Goal: Transaction & Acquisition: Apply Jobs

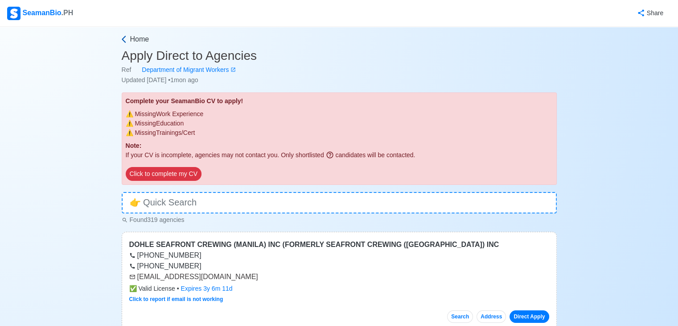
click at [140, 40] on span "Home" at bounding box center [139, 39] width 19 height 11
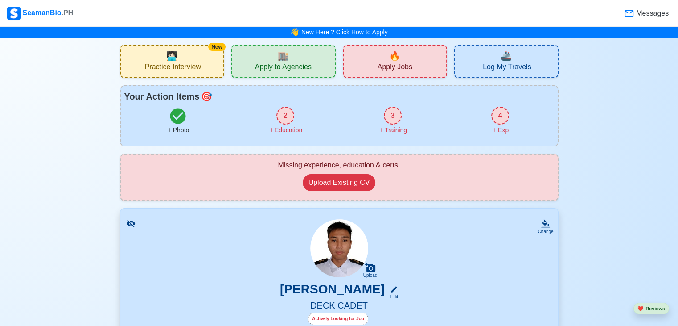
click at [181, 70] on span "Practice Interview" at bounding box center [173, 67] width 56 height 11
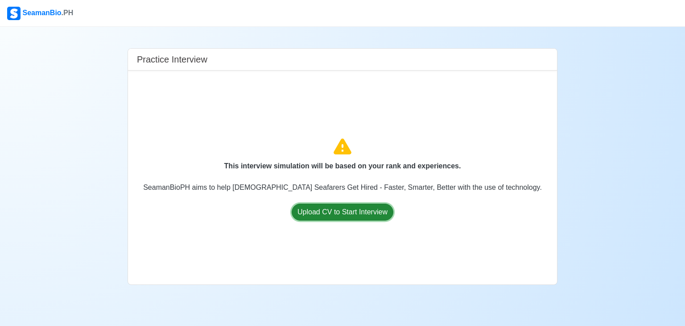
click at [363, 210] on button "Upload CV to Start Interview" at bounding box center [343, 211] width 102 height 17
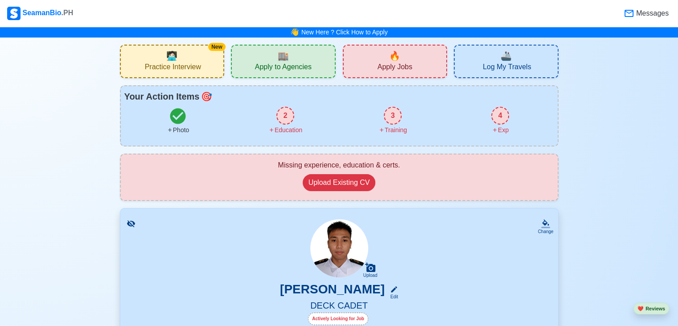
click at [203, 69] on div "New 🧑🏻‍💻 Practice Interview" at bounding box center [172, 61] width 105 height 33
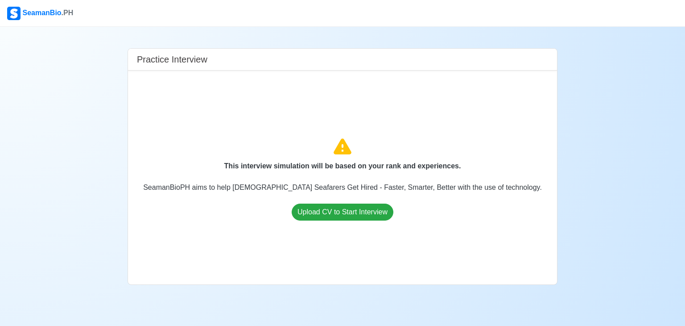
click at [334, 181] on div "This interview simulation will be based on your rank and experiences. SeamanBio…" at bounding box center [342, 177] width 415 height 199
drag, startPoint x: 264, startPoint y: 155, endPoint x: 276, endPoint y: 172, distance: 19.9
click at [276, 172] on div "This interview simulation will be based on your rank and experiences. SeamanBio…" at bounding box center [342, 177] width 415 height 199
click at [302, 125] on div "This interview simulation will be based on your rank and experiences. SeamanBio…" at bounding box center [342, 177] width 415 height 199
click at [330, 214] on button "Upload CV to Start Interview" at bounding box center [343, 211] width 102 height 17
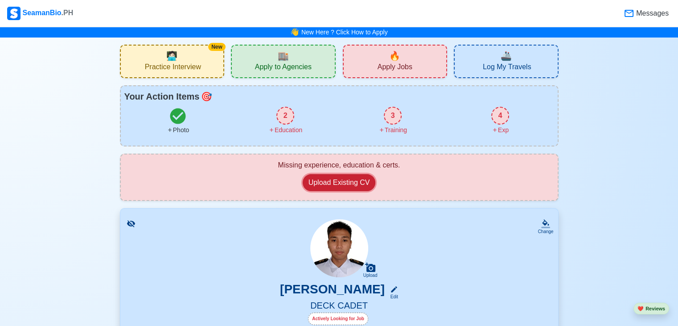
click at [350, 186] on button "Upload Existing CV" at bounding box center [339, 182] width 73 height 17
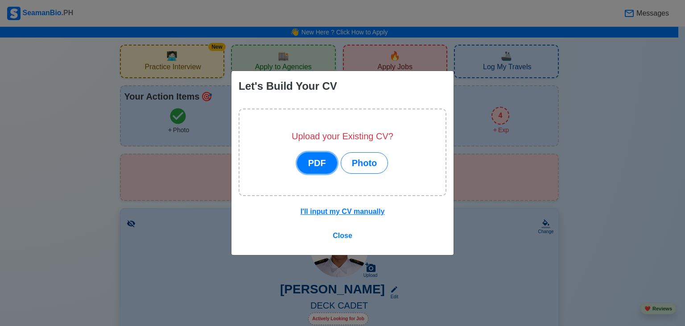
click at [308, 164] on button "PDF" at bounding box center [317, 162] width 40 height 21
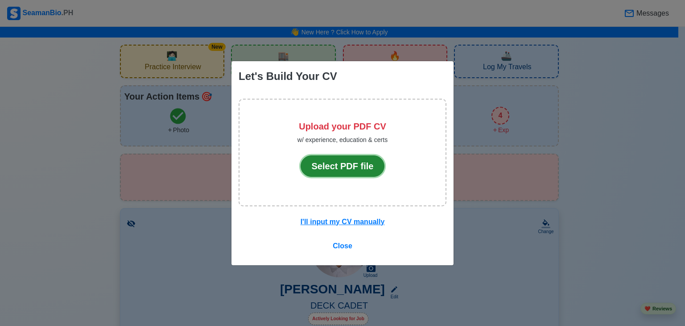
click at [326, 165] on button "Select PDF file" at bounding box center [343, 165] width 84 height 21
click at [648, 98] on div "Let's Build Your CV Upload your PDF CV w/ experience, education & certs Select …" at bounding box center [342, 163] width 685 height 326
click at [341, 247] on span "Close" at bounding box center [343, 246] width 20 height 8
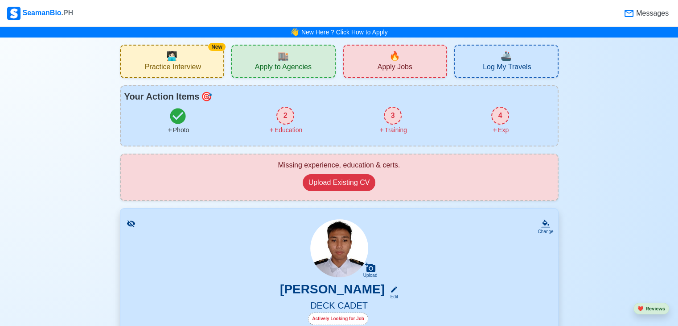
click at [396, 66] on span "Apply Jobs" at bounding box center [395, 67] width 35 height 11
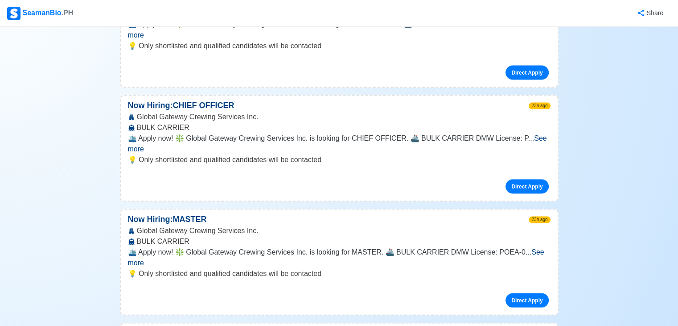
scroll to position [2058, 0]
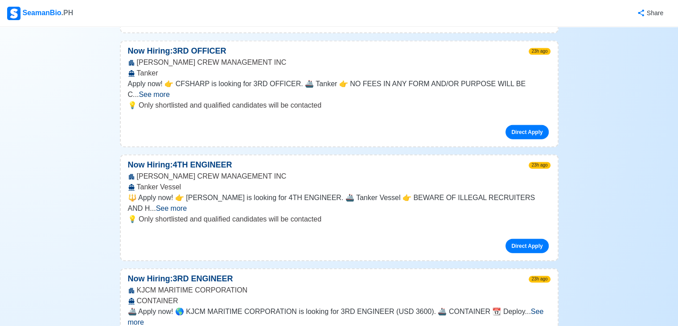
drag, startPoint x: 677, startPoint y: 58, endPoint x: 680, endPoint y: 52, distance: 6.0
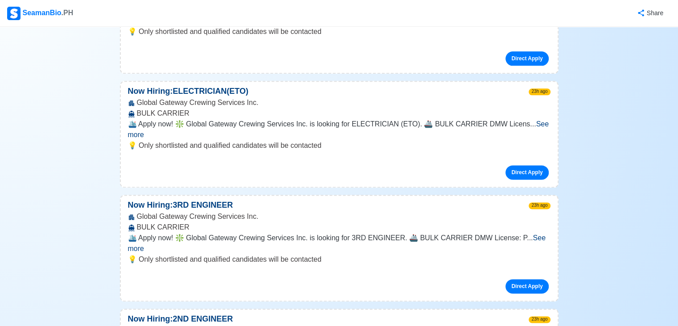
scroll to position [0, 0]
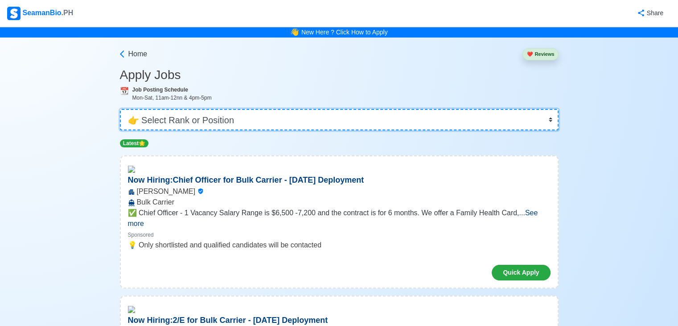
click at [550, 118] on select "👉 Select Rank or Position Master Chief Officer 2nd Officer 3rd Officer Junior O…" at bounding box center [339, 119] width 439 height 21
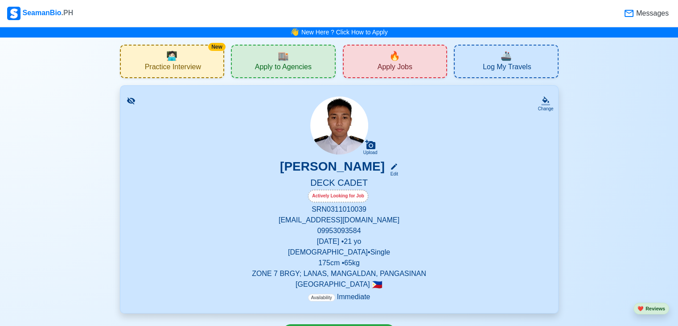
click at [406, 62] on span "Apply Jobs" at bounding box center [395, 67] width 35 height 11
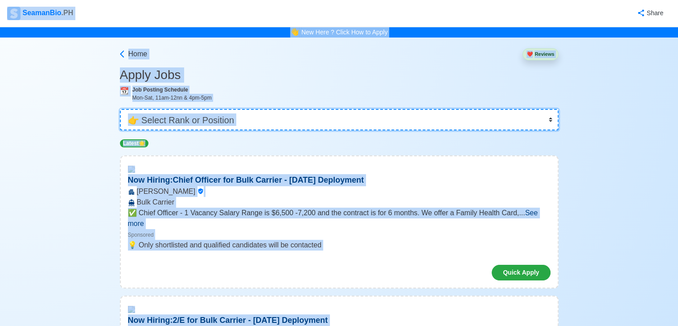
click at [476, 120] on select "👉 Select Rank or Position Master Chief Officer 2nd Officer 3rd Officer Junior O…" at bounding box center [339, 119] width 439 height 21
click at [551, 117] on select "👉 Select Rank or Position Master Chief Officer 2nd Officer 3rd Officer Junior O…" at bounding box center [339, 119] width 439 height 21
click at [121, 109] on select "👉 Select Rank or Position Master Chief Officer 2nd Officer 3rd Officer Junior O…" at bounding box center [339, 119] width 439 height 21
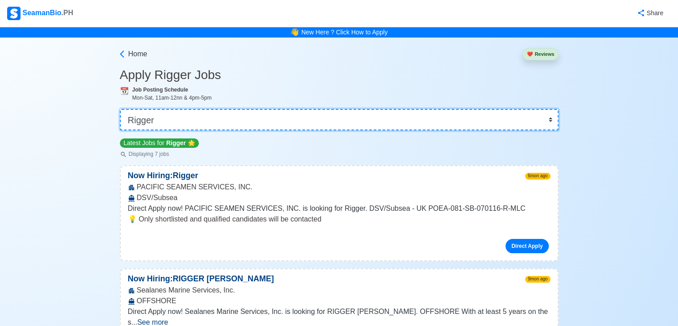
click at [551, 121] on select "👉 Select Rank or Position Master Chief Officer 2nd Officer 3rd Officer Junior O…" at bounding box center [339, 119] width 439 height 21
select select "Cadet"
click at [121, 109] on select "👉 Select Rank or Position Master Chief Officer 2nd Officer 3rd Officer Junior O…" at bounding box center [339, 119] width 439 height 21
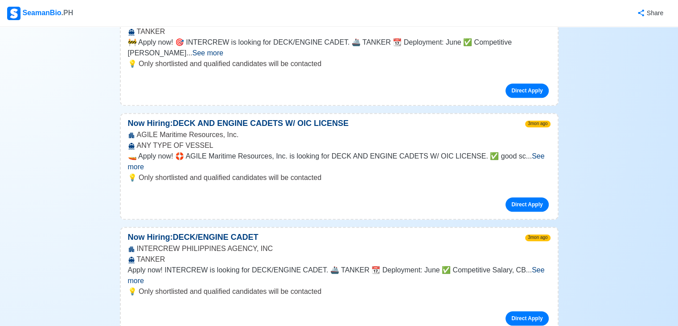
scroll to position [606, 0]
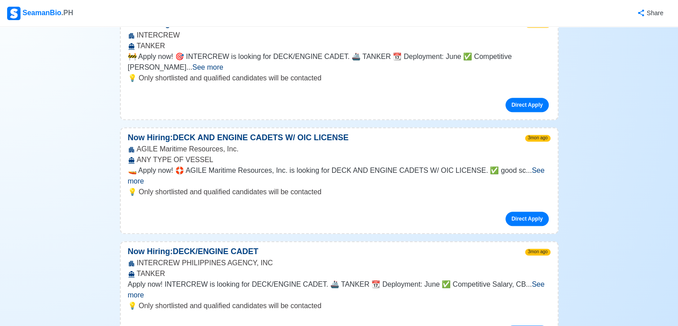
click at [534, 166] on span "See more" at bounding box center [336, 175] width 417 height 18
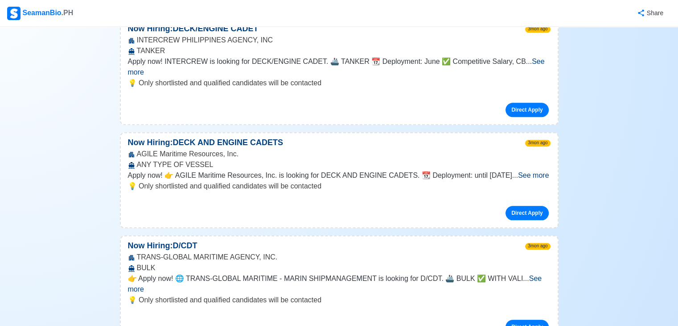
scroll to position [887, 0]
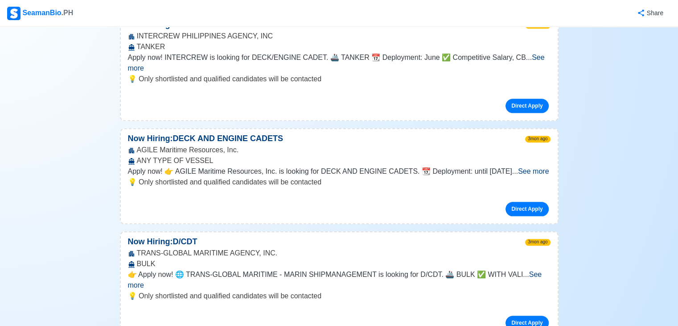
click at [531, 167] on span "See more" at bounding box center [533, 171] width 31 height 8
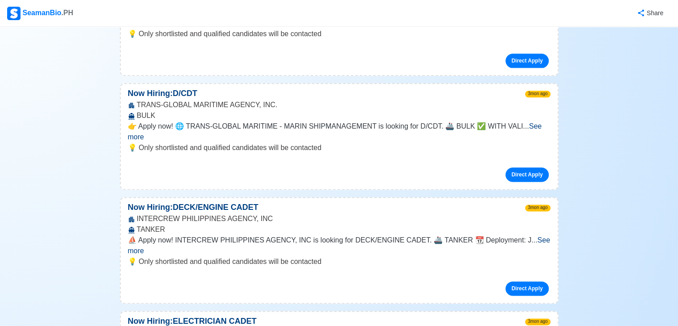
scroll to position [1081, 0]
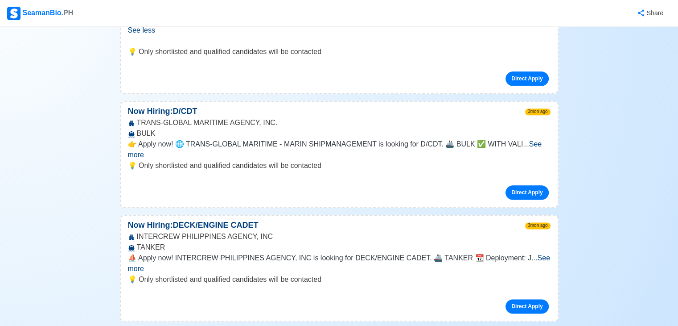
click at [542, 140] on span "See more" at bounding box center [335, 149] width 414 height 18
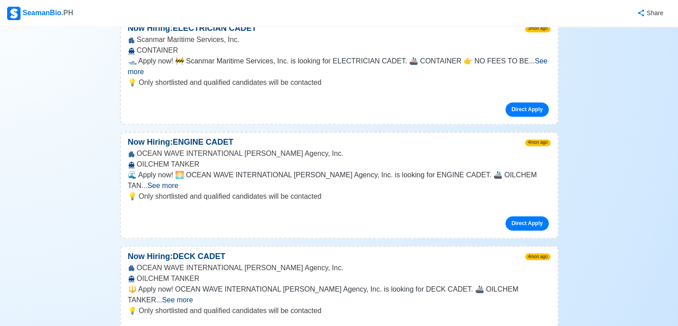
scroll to position [1456, 0]
click at [193, 295] on span "See more" at bounding box center [177, 299] width 31 height 8
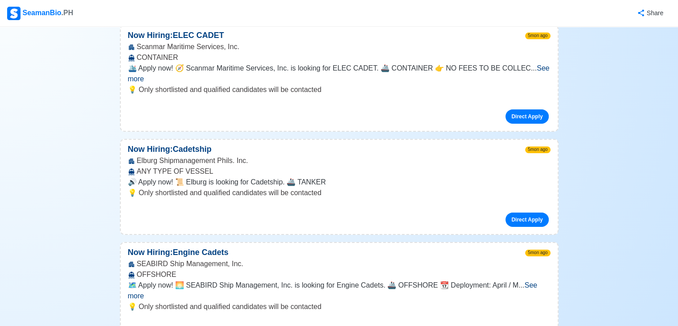
scroll to position [2871, 0]
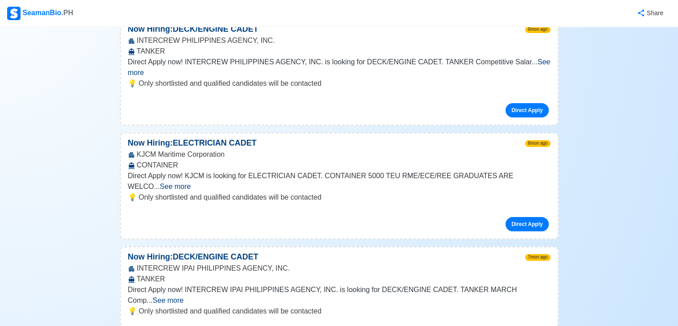
scroll to position [4775, 0]
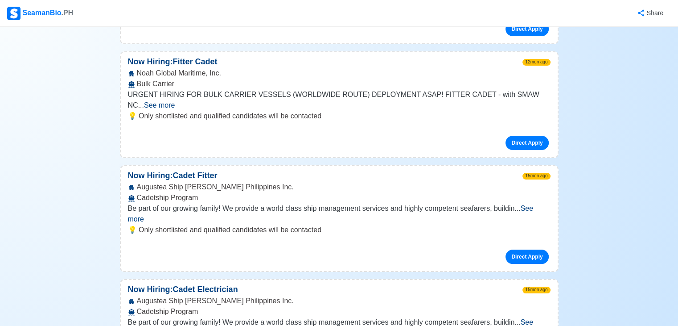
scroll to position [6013, 0]
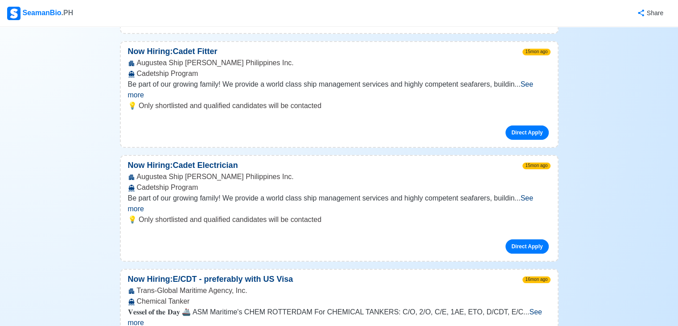
scroll to position [6120, 0]
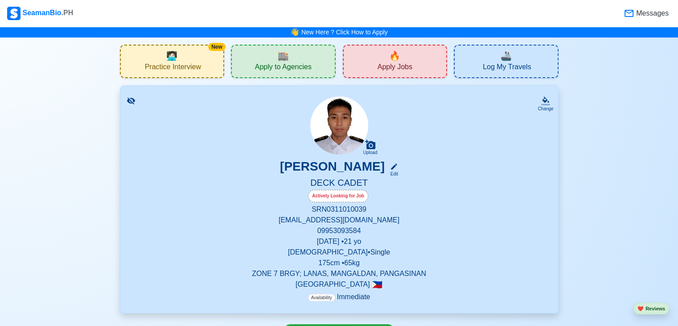
click at [308, 67] on span "Apply to Agencies" at bounding box center [283, 67] width 57 height 11
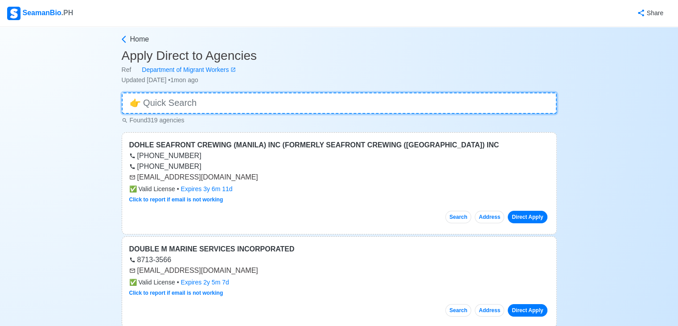
click at [218, 102] on input at bounding box center [339, 102] width 435 height 21
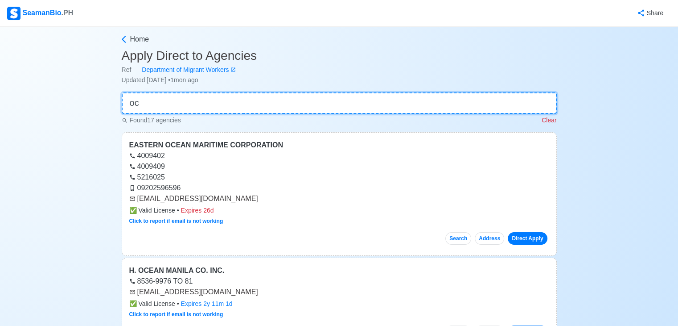
type input "o"
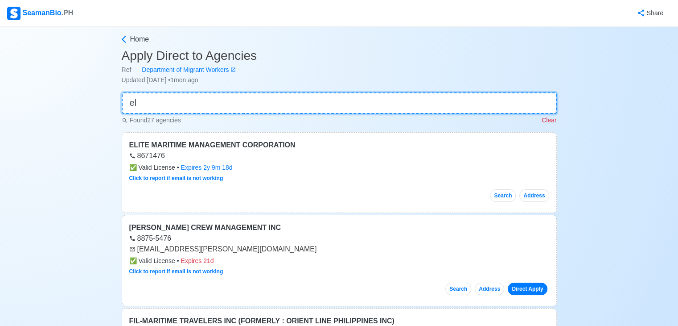
type input "el"
click at [224, 107] on input "el" at bounding box center [339, 102] width 435 height 21
click at [225, 107] on input "el" at bounding box center [339, 102] width 435 height 21
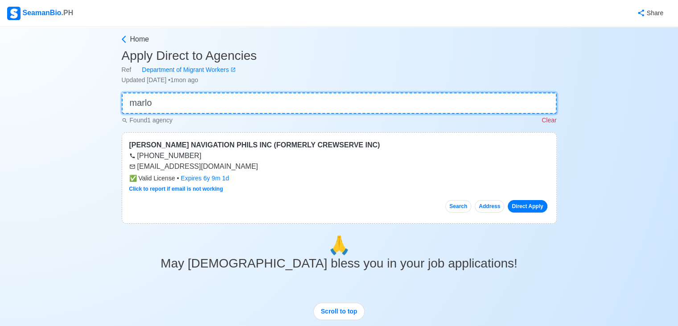
type input "marlo"
click at [344, 107] on input "marlo" at bounding box center [339, 102] width 435 height 21
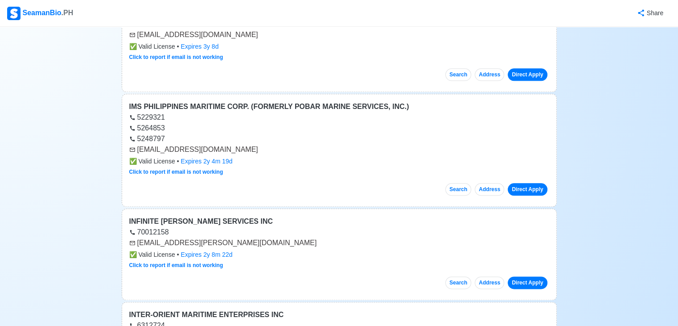
scroll to position [2001, 0]
